Goal: Task Accomplishment & Management: Use online tool/utility

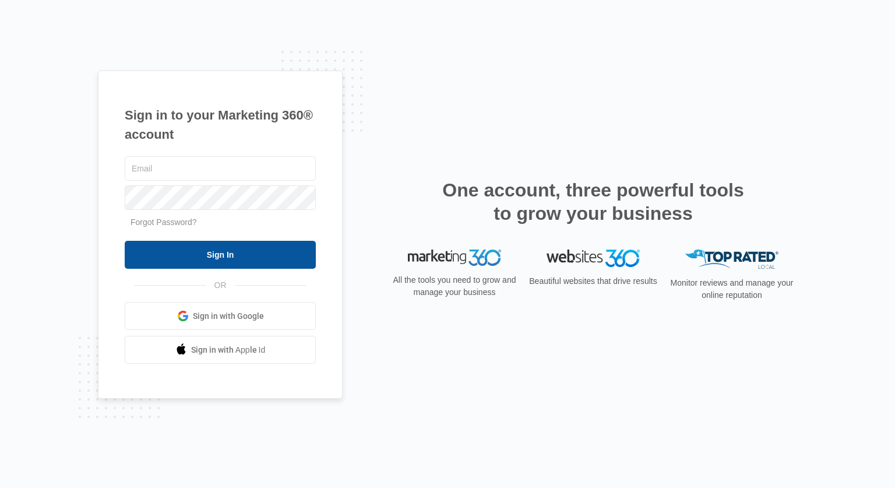
type input "[EMAIL_ADDRESS][DOMAIN_NAME]"
click at [266, 260] on input "Sign In" at bounding box center [220, 255] width 191 height 28
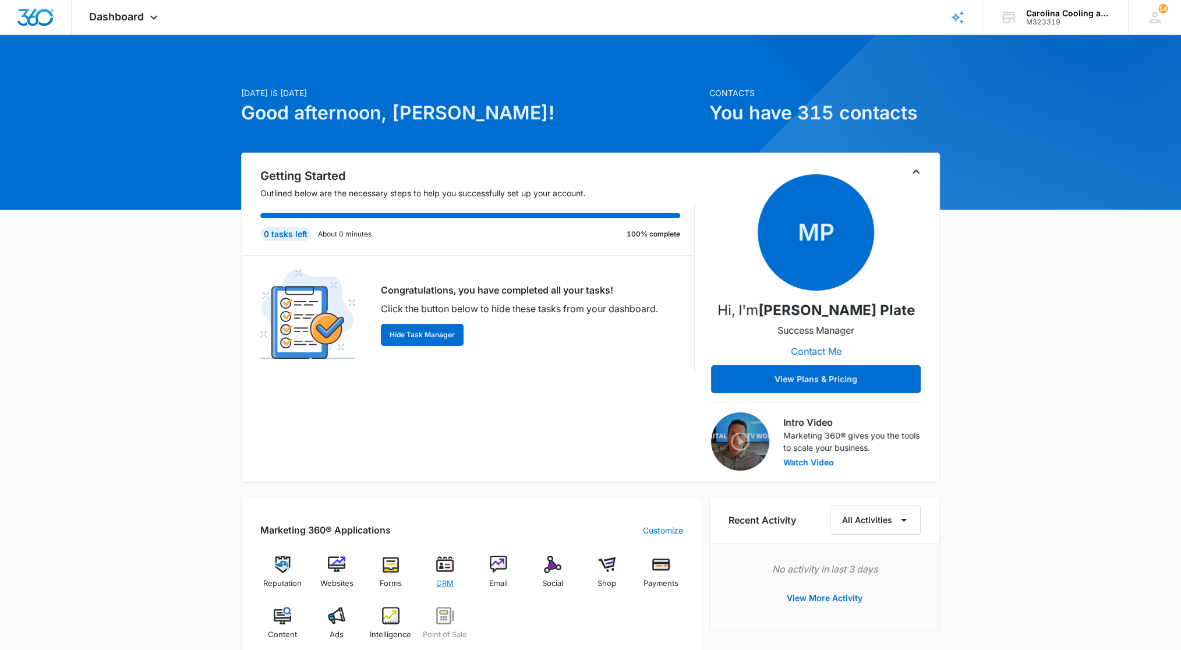
click at [454, 564] on div "CRM" at bounding box center [444, 576] width 45 height 41
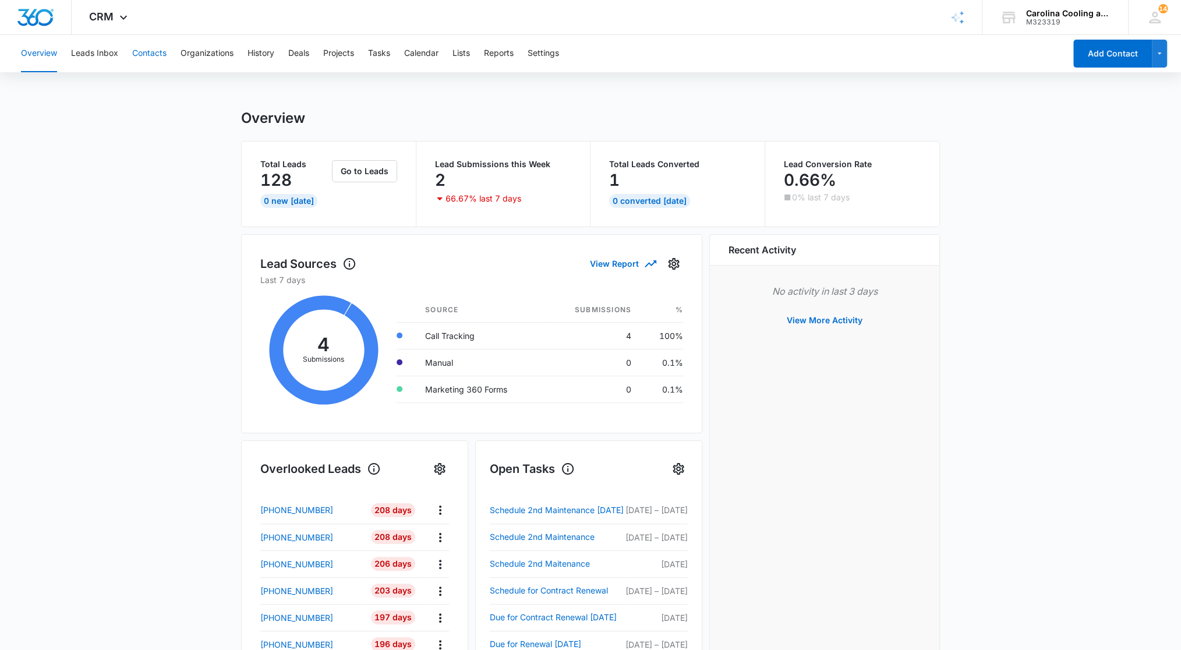
click at [154, 59] on button "Contacts" at bounding box center [149, 53] width 34 height 37
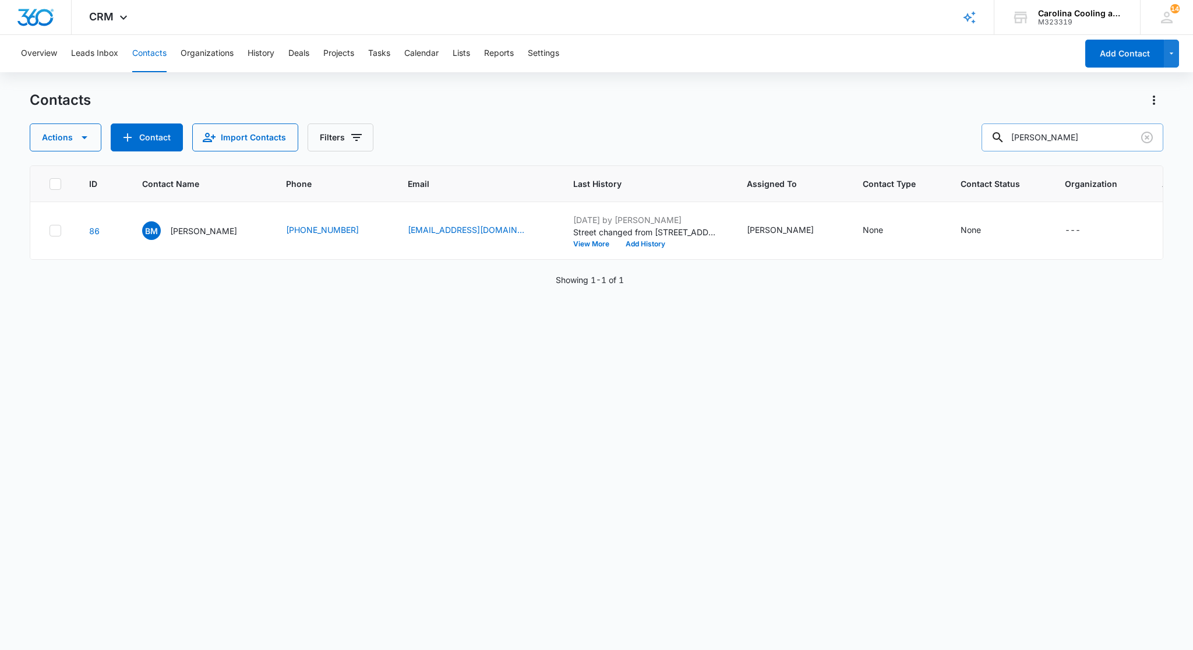
click at [1084, 140] on input "Brenda Meier" at bounding box center [1073, 138] width 182 height 28
type input "B"
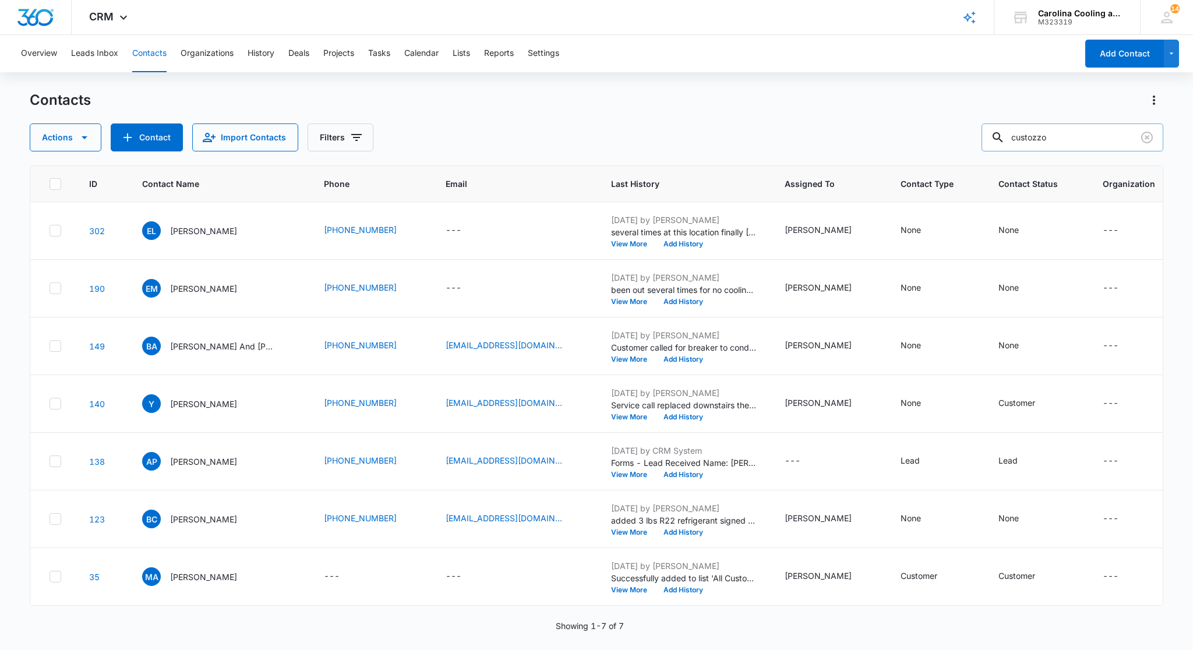
type input "custozzo"
